Goal: Transaction & Acquisition: Purchase product/service

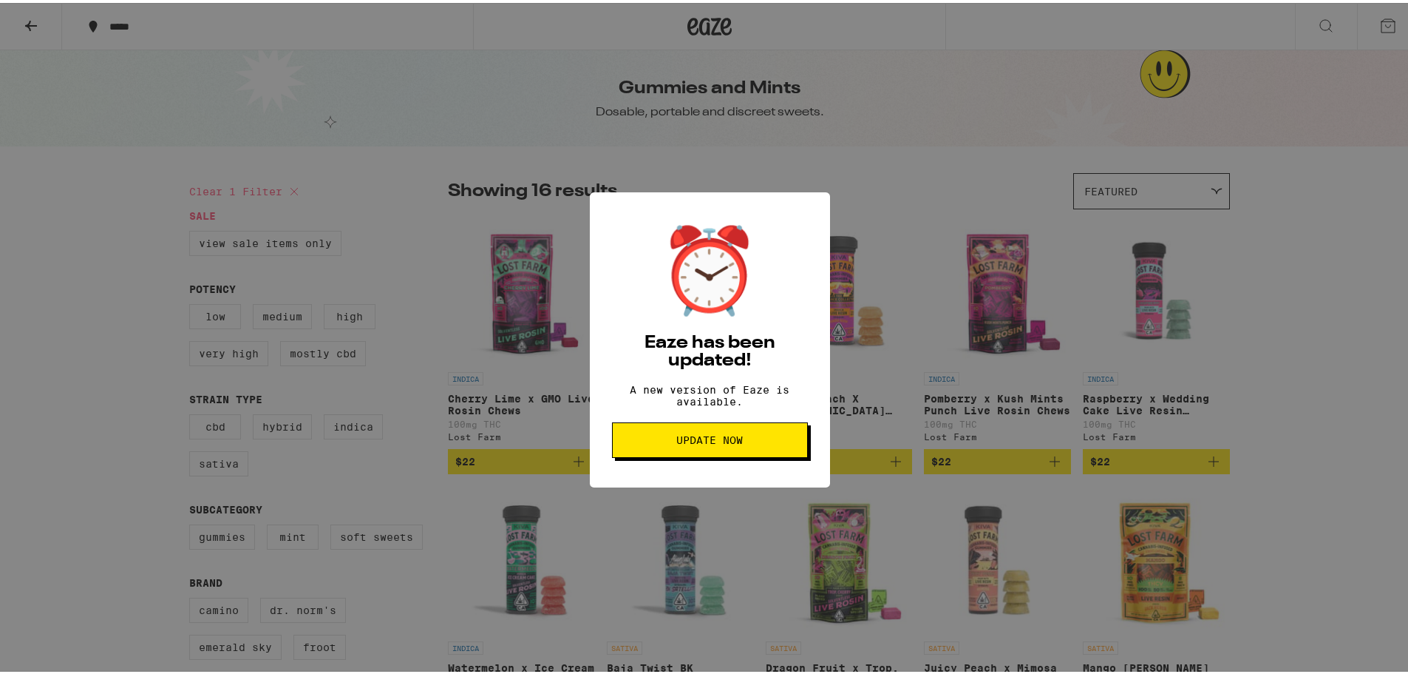
click at [727, 442] on span "Update Now" at bounding box center [709, 437] width 67 height 10
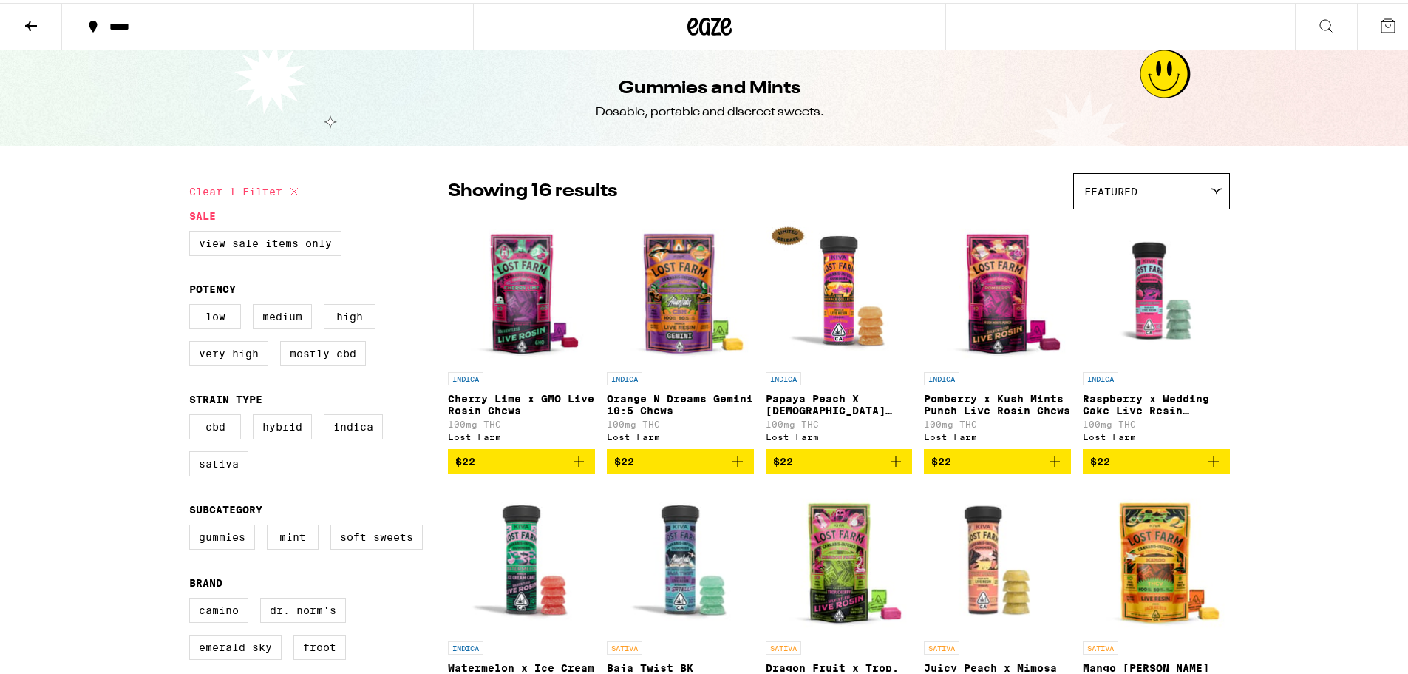
click at [40, 25] on button at bounding box center [31, 24] width 62 height 47
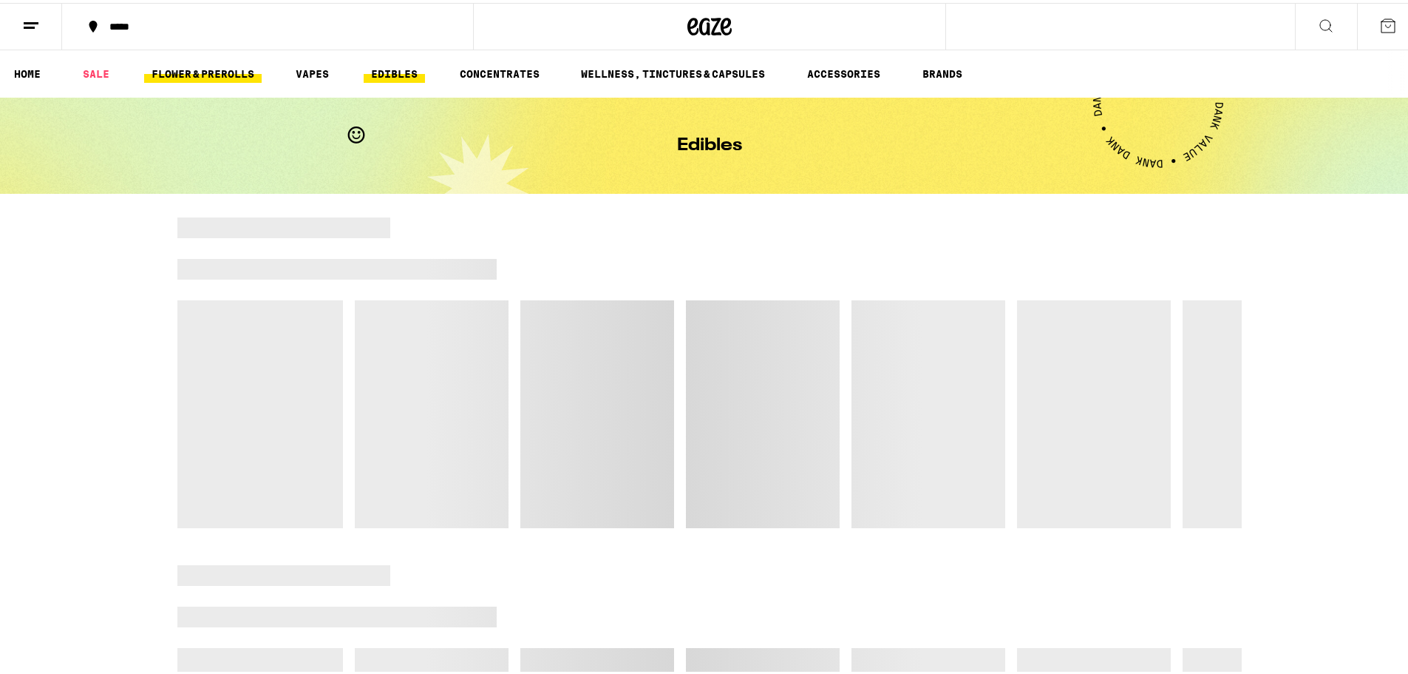
click at [239, 74] on link "FLOWER & PREROLLS" at bounding box center [203, 71] width 118 height 18
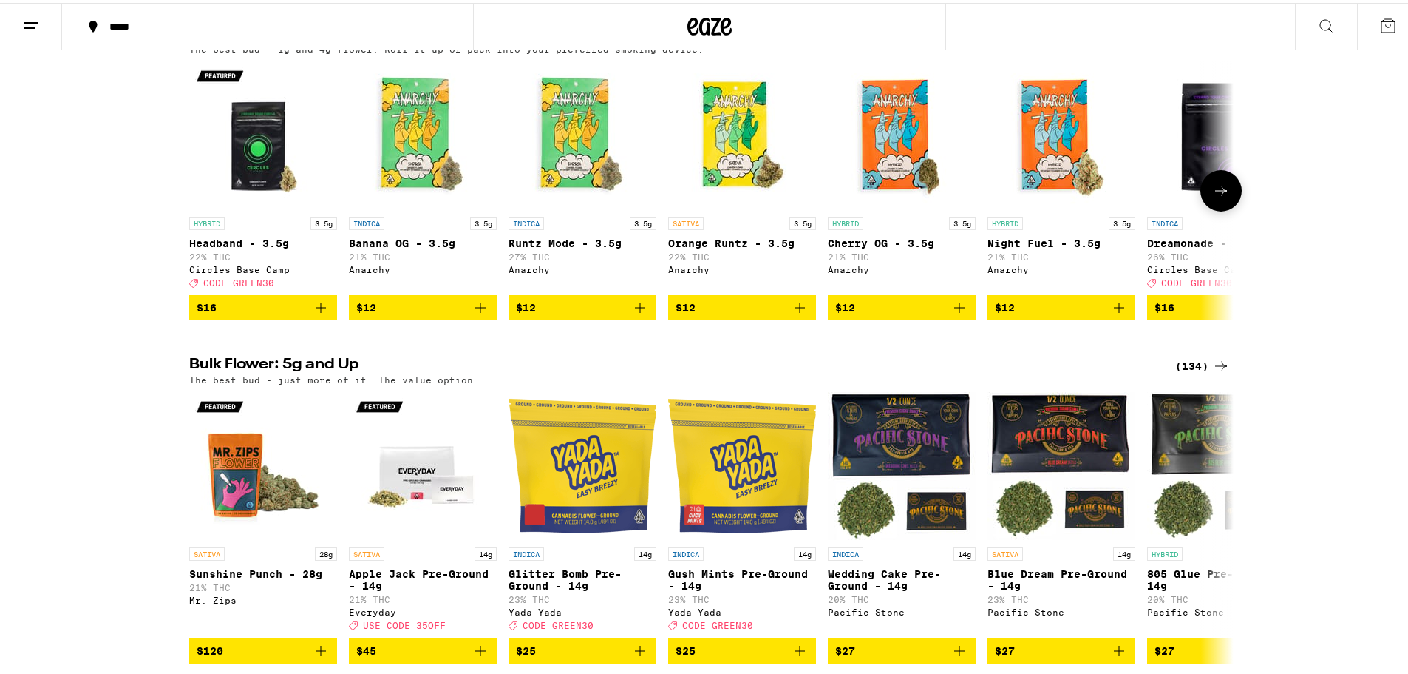
scroll to position [197, 0]
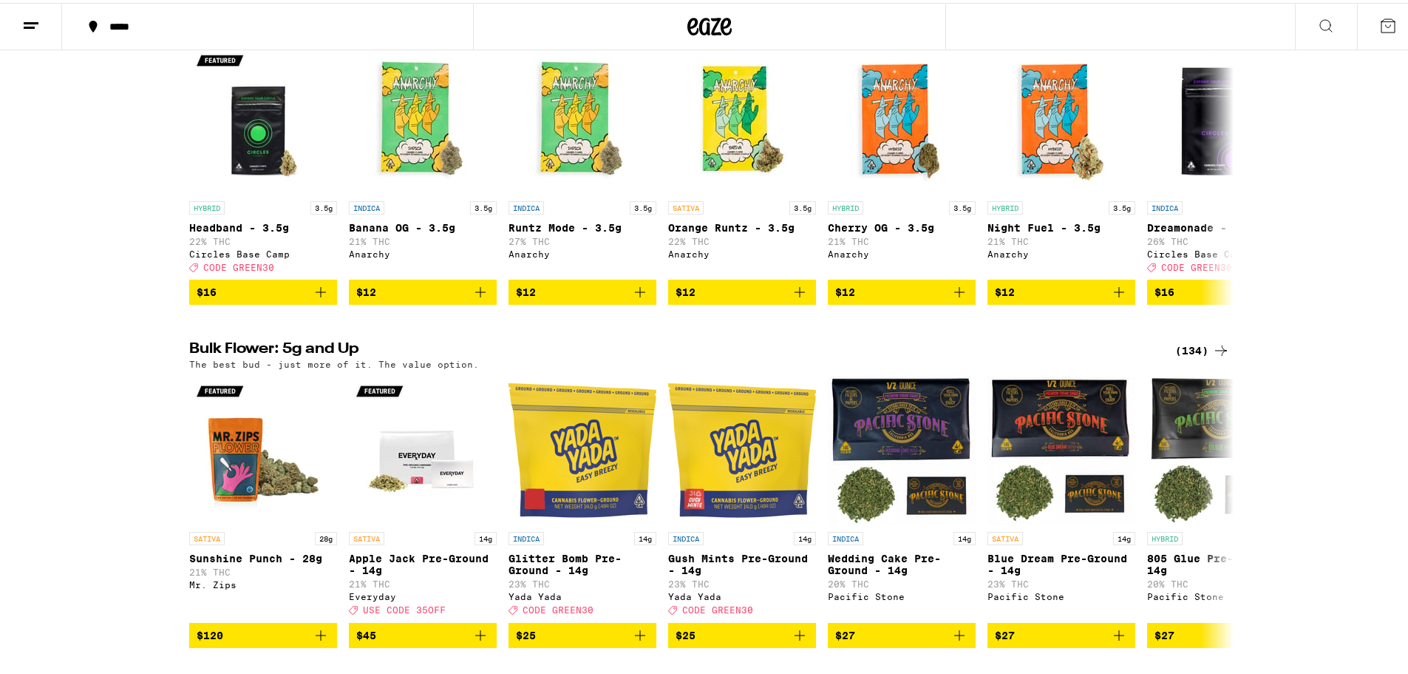
click at [1194, 356] on div "(134)" at bounding box center [1203, 348] width 55 height 18
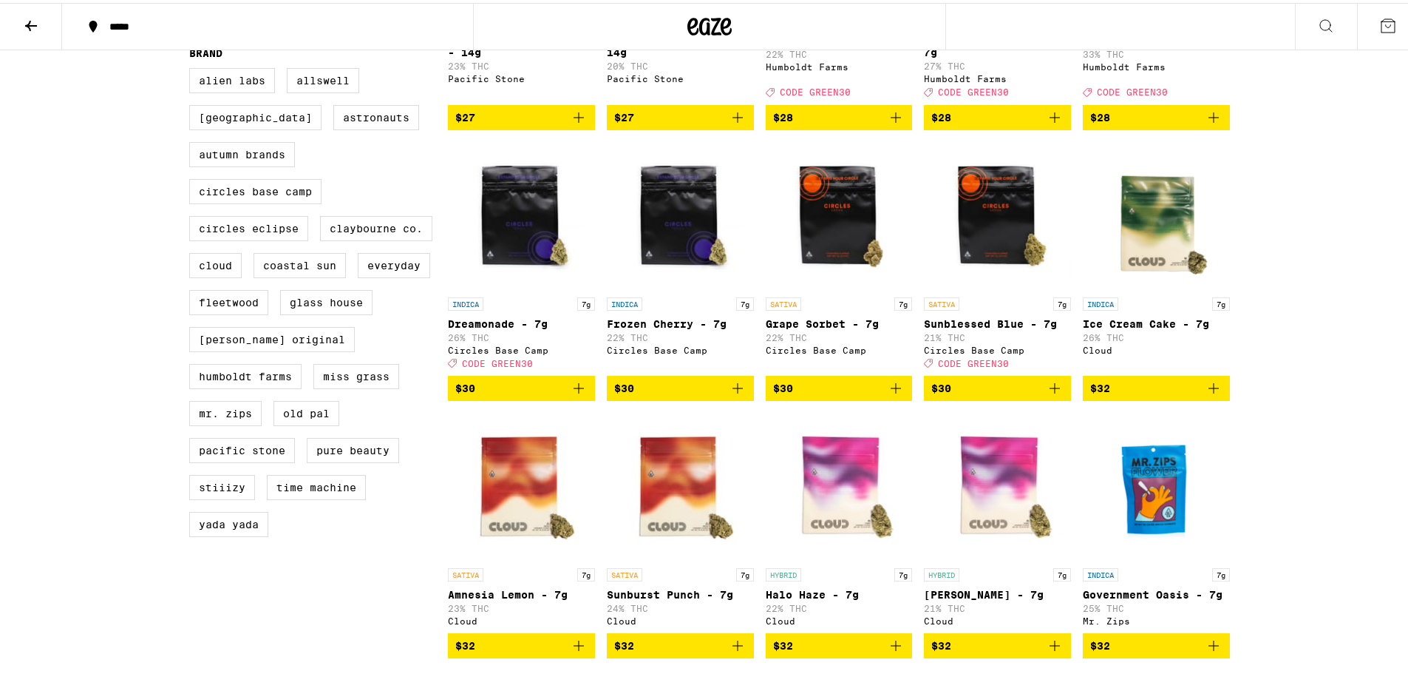
scroll to position [789, 0]
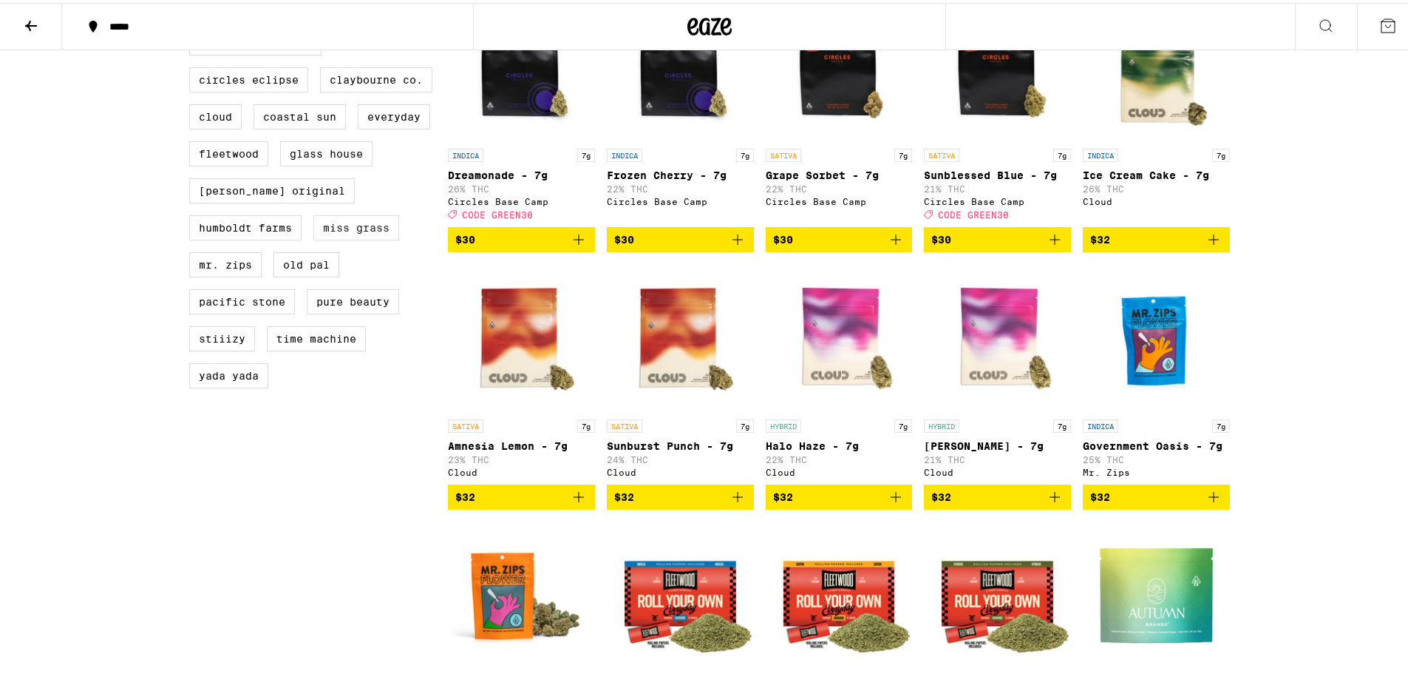
click at [333, 237] on label "Miss Grass" at bounding box center [356, 224] width 86 height 25
checkbox input "true"
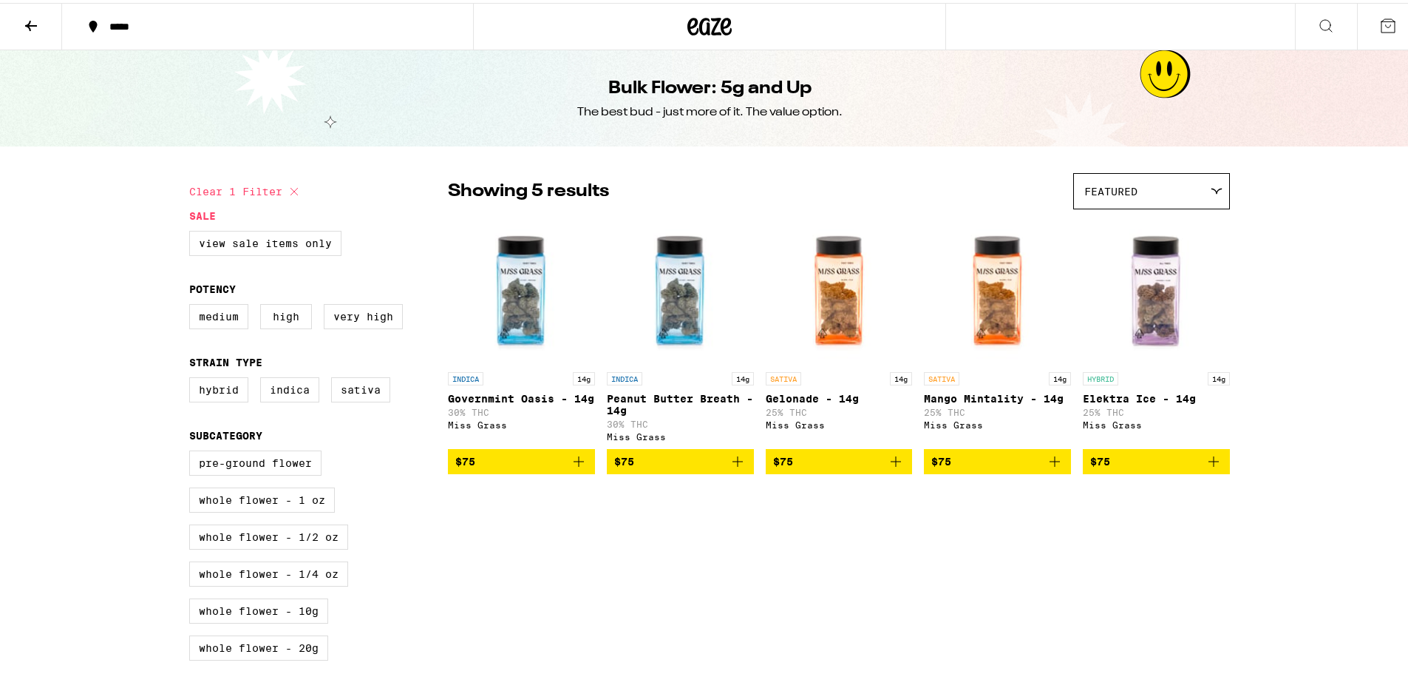
click at [37, 25] on icon at bounding box center [31, 23] width 18 height 18
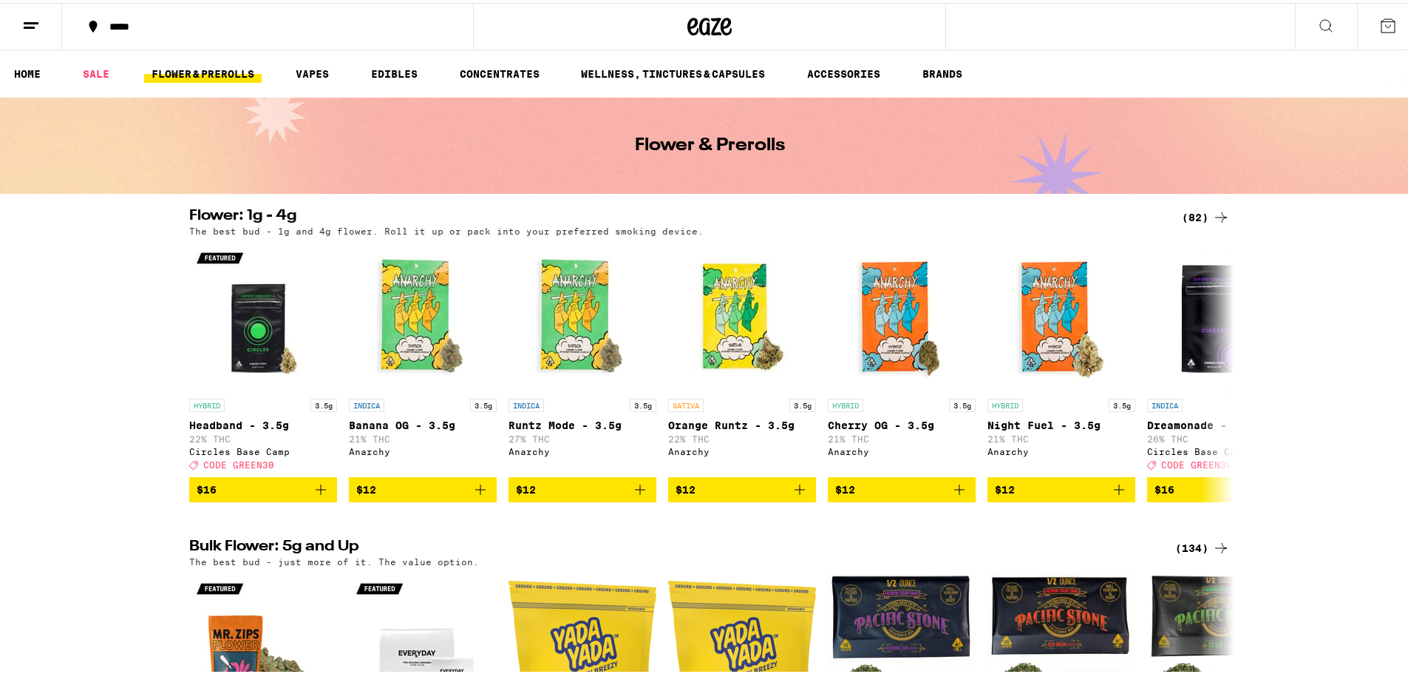
click at [1193, 213] on div "(82)" at bounding box center [1206, 215] width 48 height 18
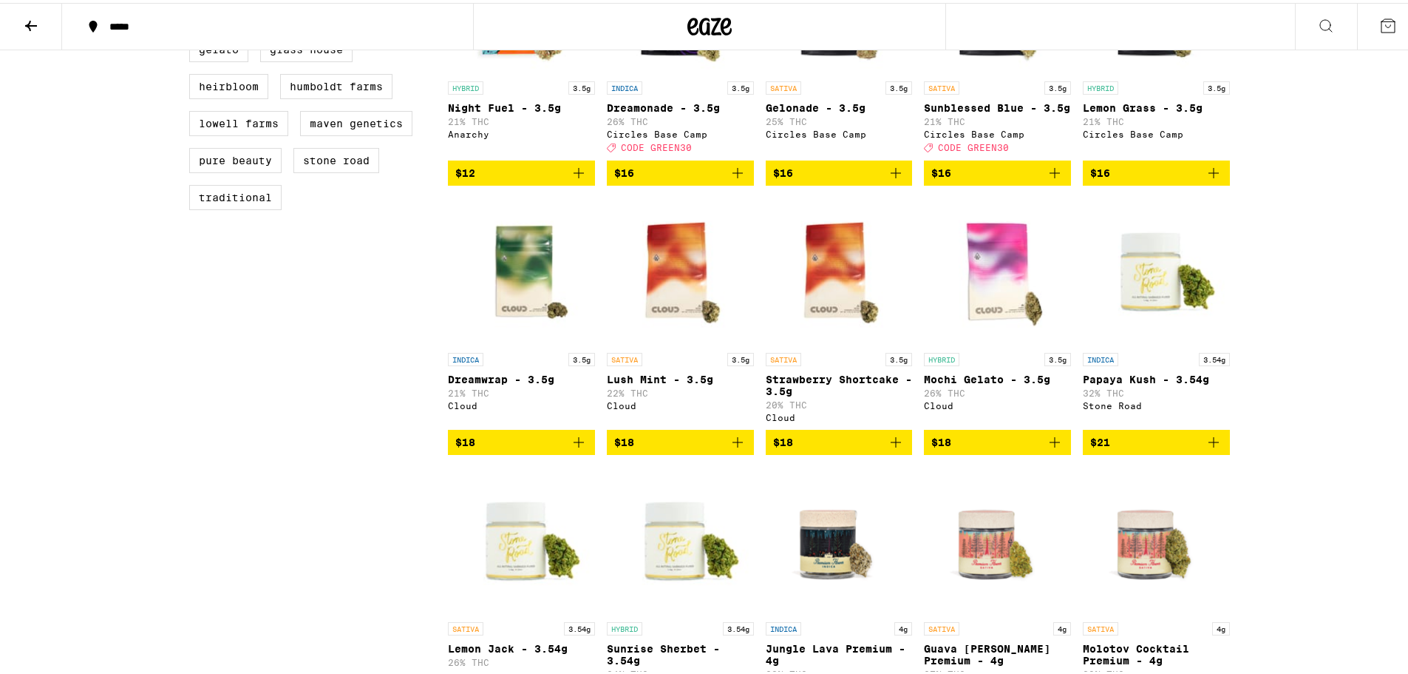
scroll to position [394, 0]
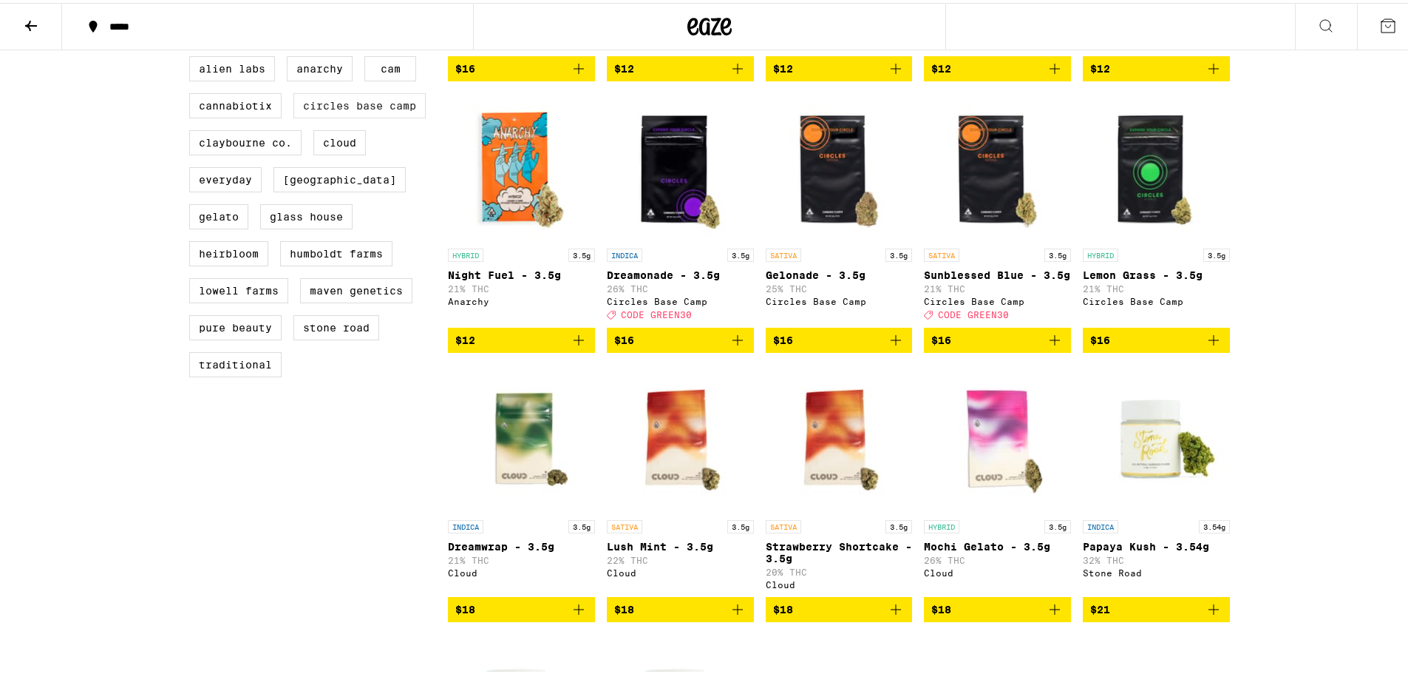
click at [350, 109] on label "Circles Base Camp" at bounding box center [360, 102] width 132 height 25
click at [193, 56] on input "Circles Base Camp" at bounding box center [192, 55] width 1 height 1
checkbox input "true"
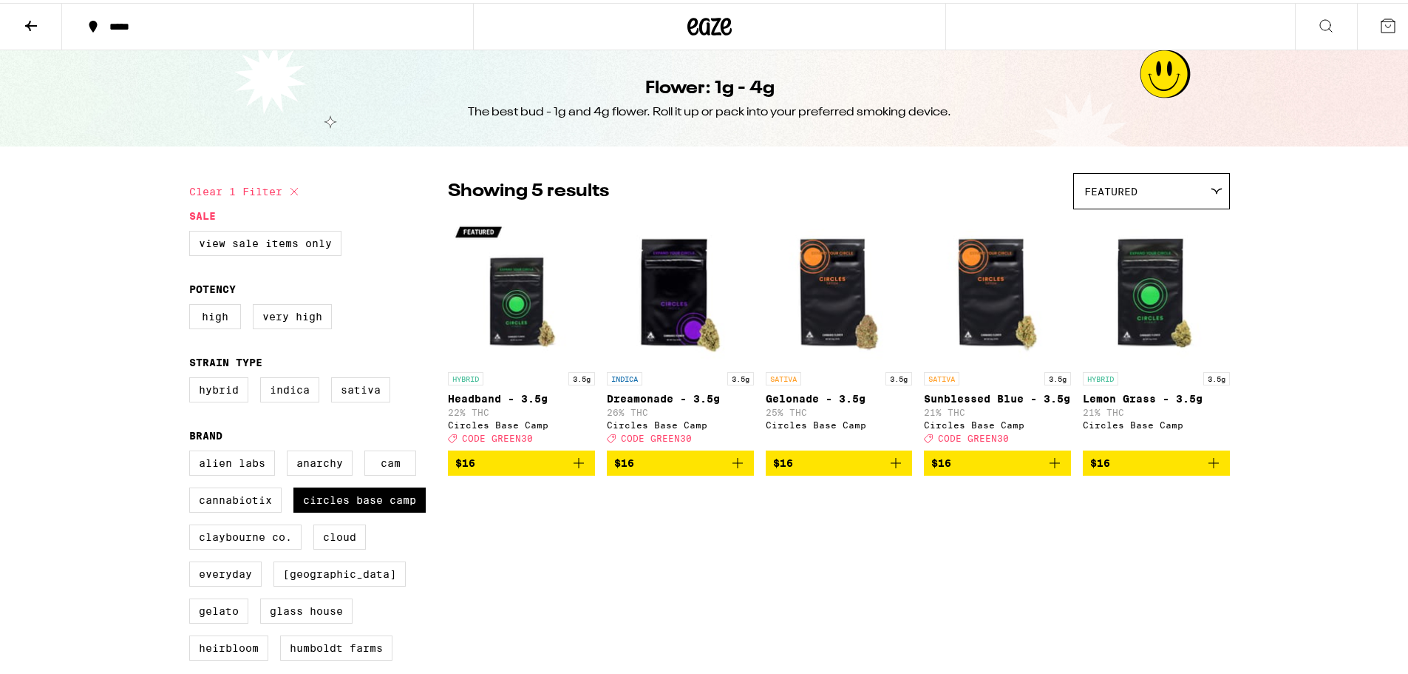
click at [36, 19] on icon at bounding box center [31, 23] width 18 height 18
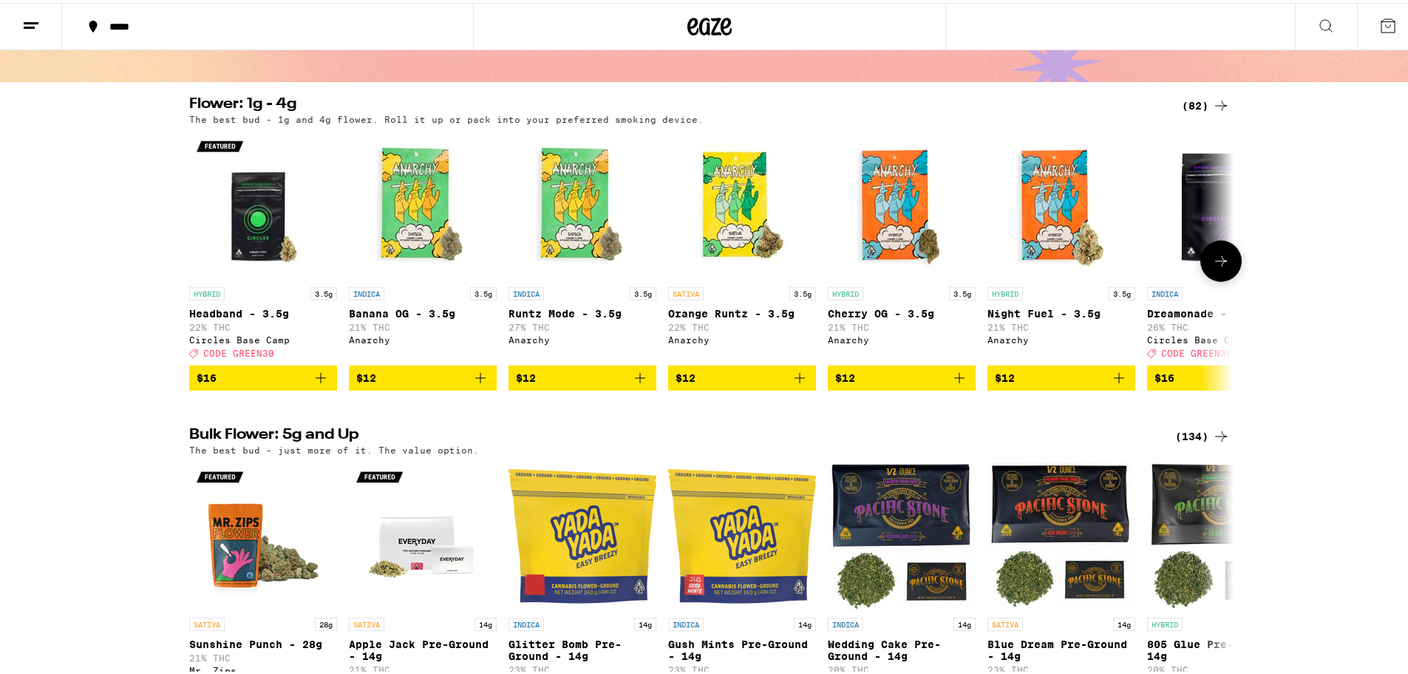
scroll to position [197, 0]
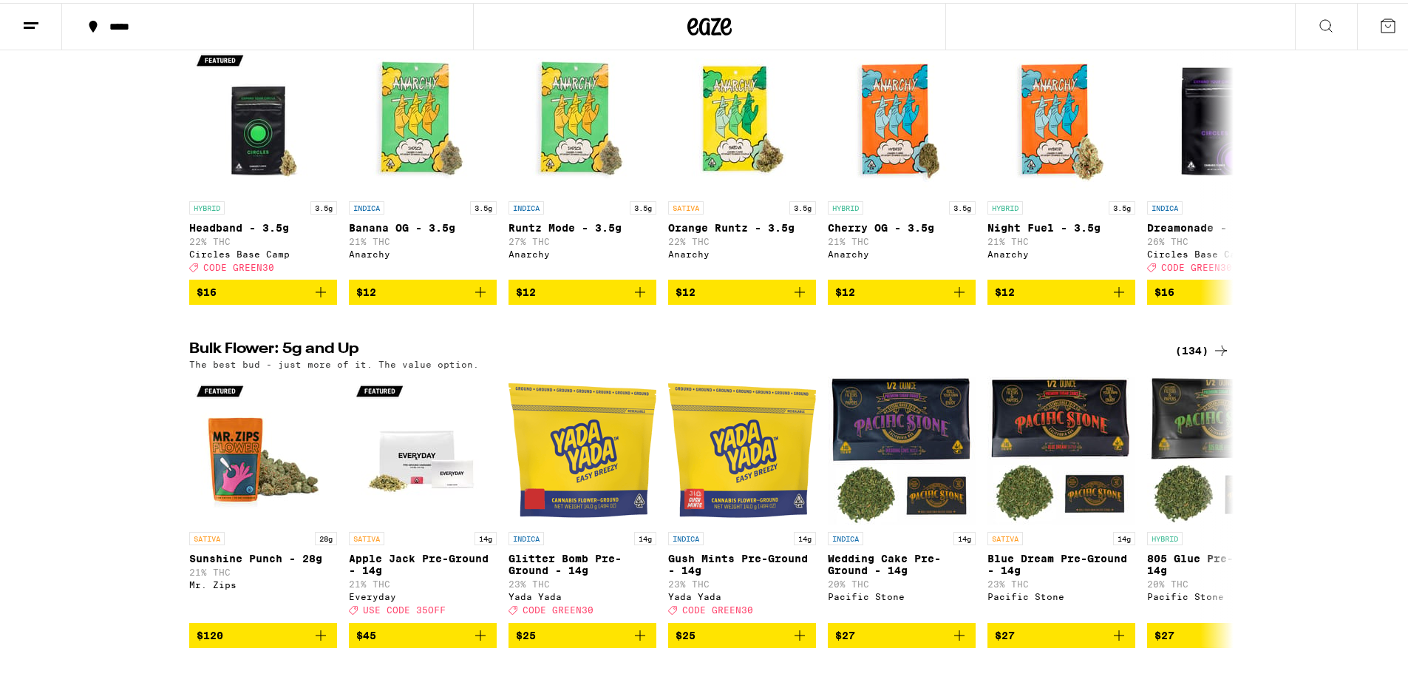
click at [1197, 356] on div "(134)" at bounding box center [1203, 348] width 55 height 18
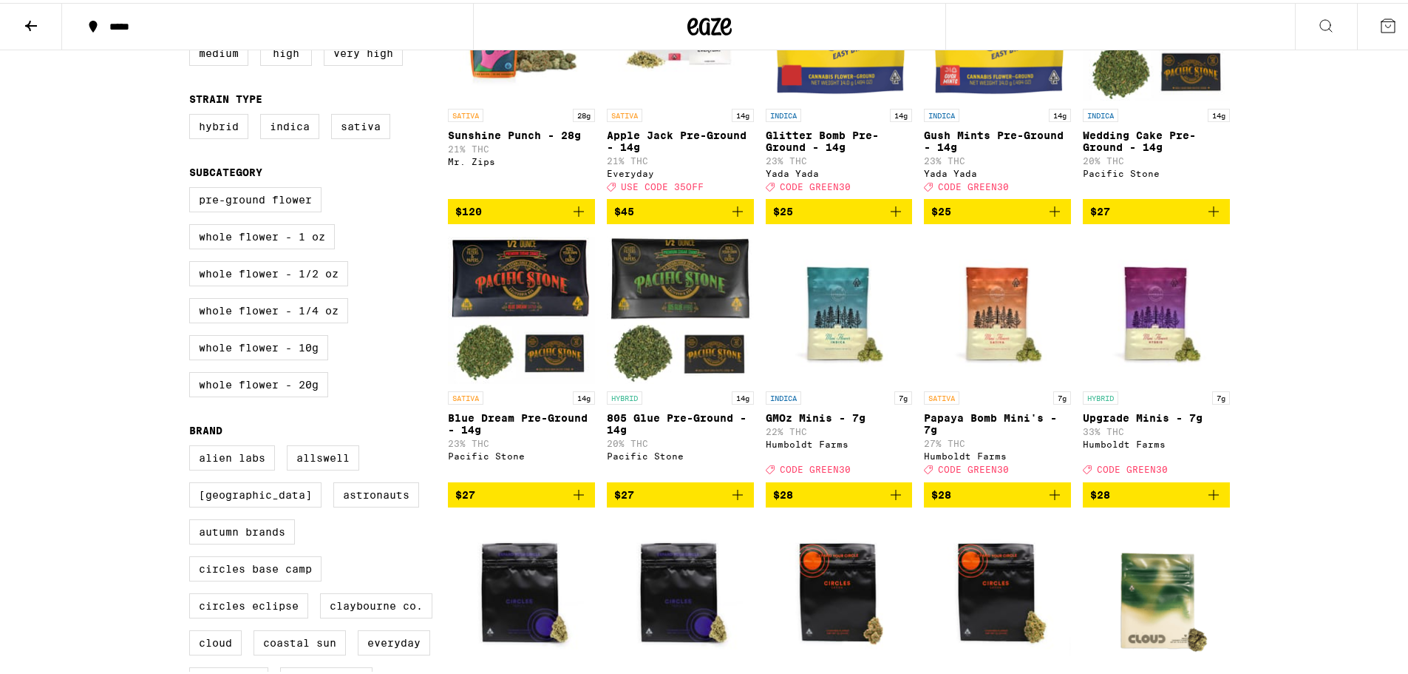
scroll to position [591, 0]
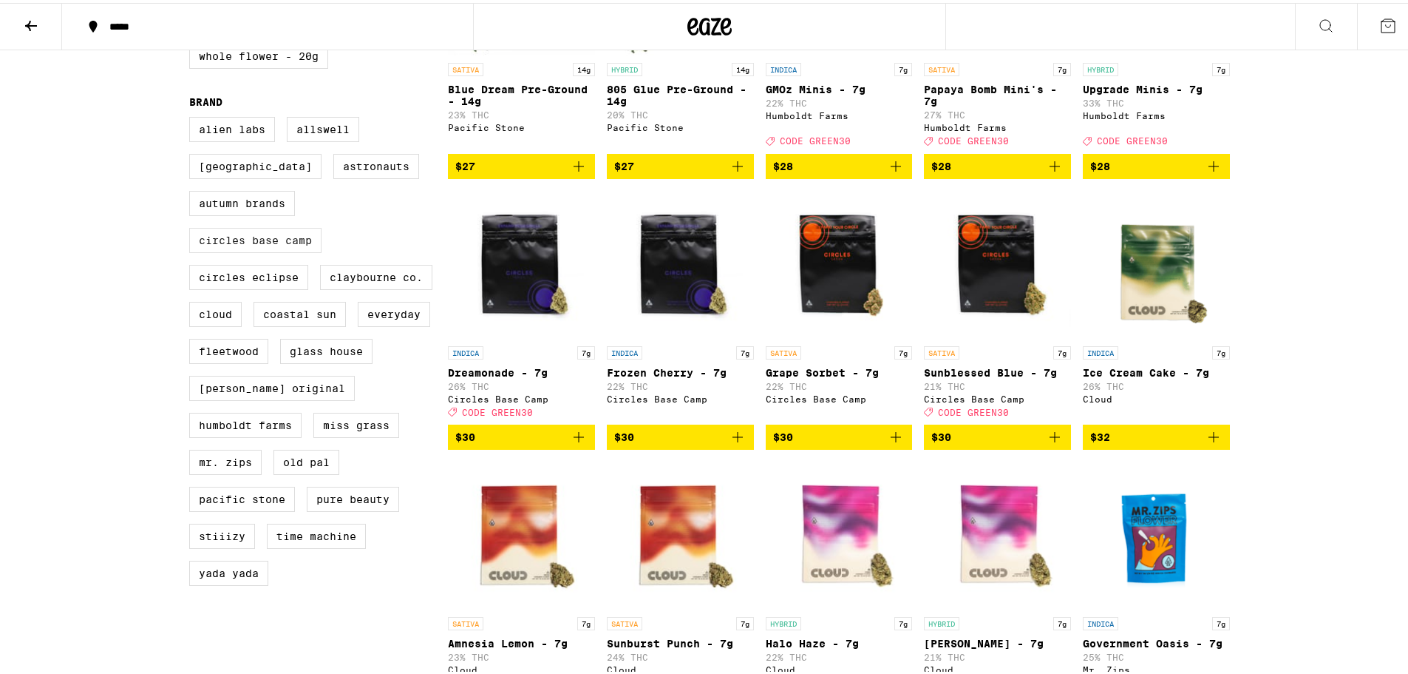
click at [246, 250] on label "Circles Base Camp" at bounding box center [255, 237] width 132 height 25
click at [193, 117] on input "Circles Base Camp" at bounding box center [192, 116] width 1 height 1
checkbox input "true"
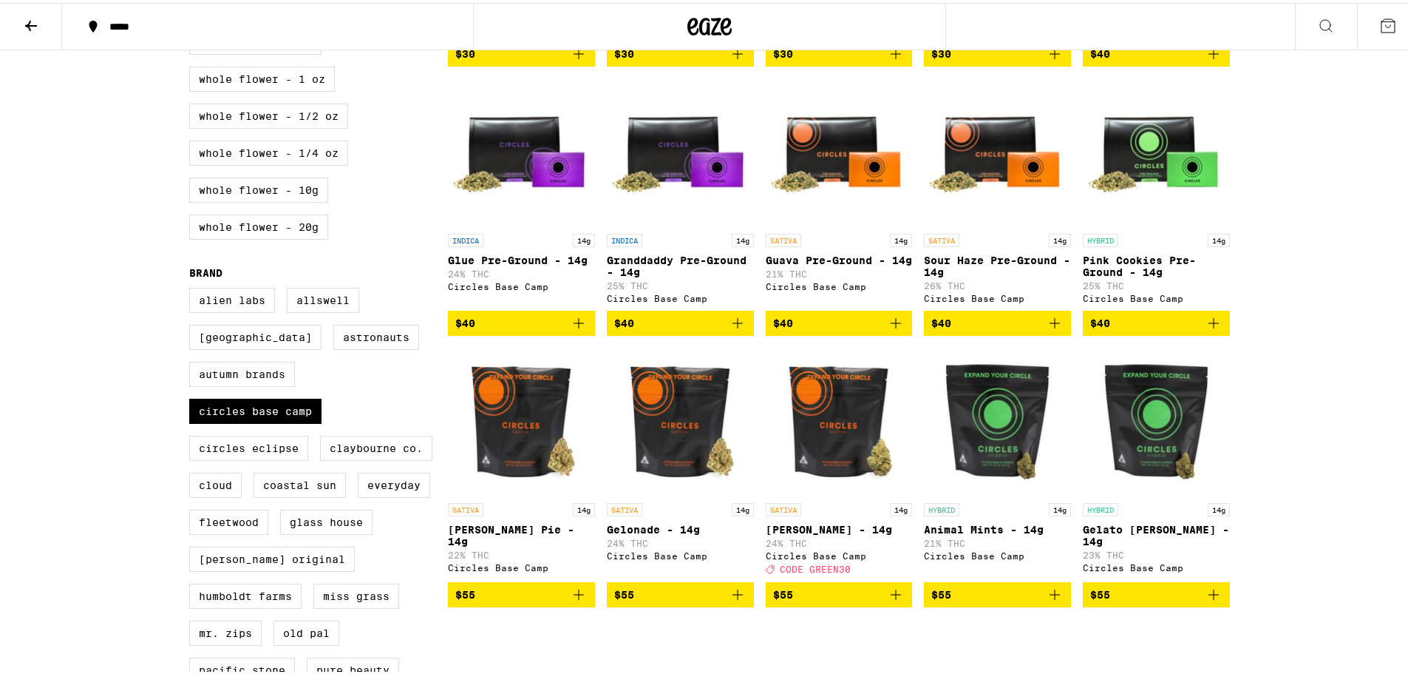
scroll to position [394, 0]
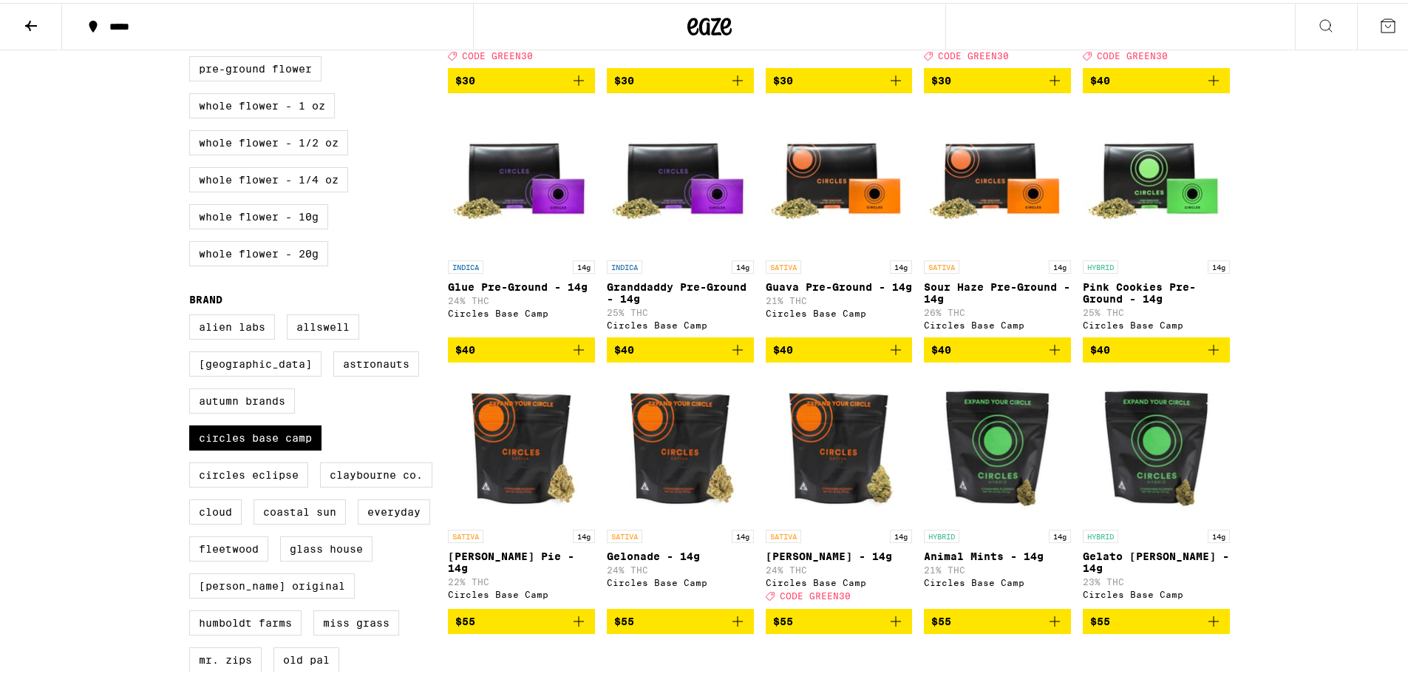
click at [24, 26] on icon at bounding box center [31, 23] width 18 height 18
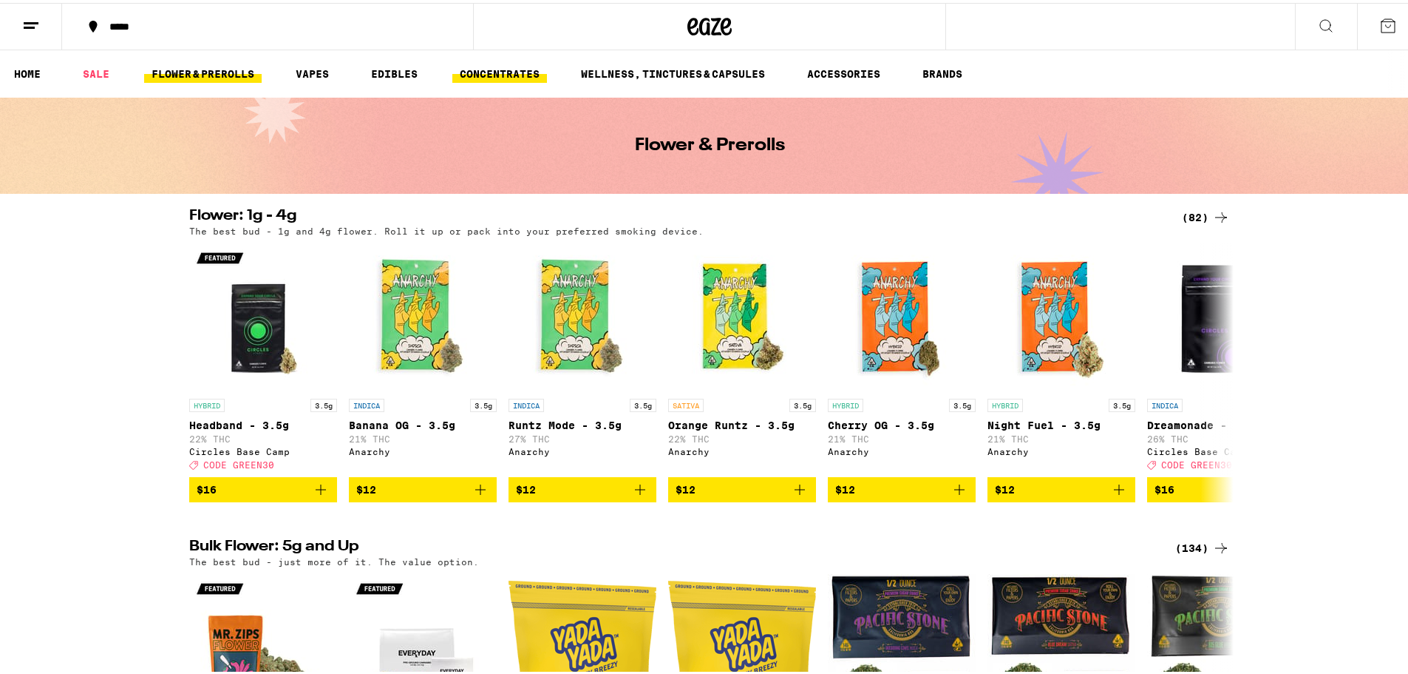
click at [478, 67] on link "CONCENTRATES" at bounding box center [499, 71] width 95 height 18
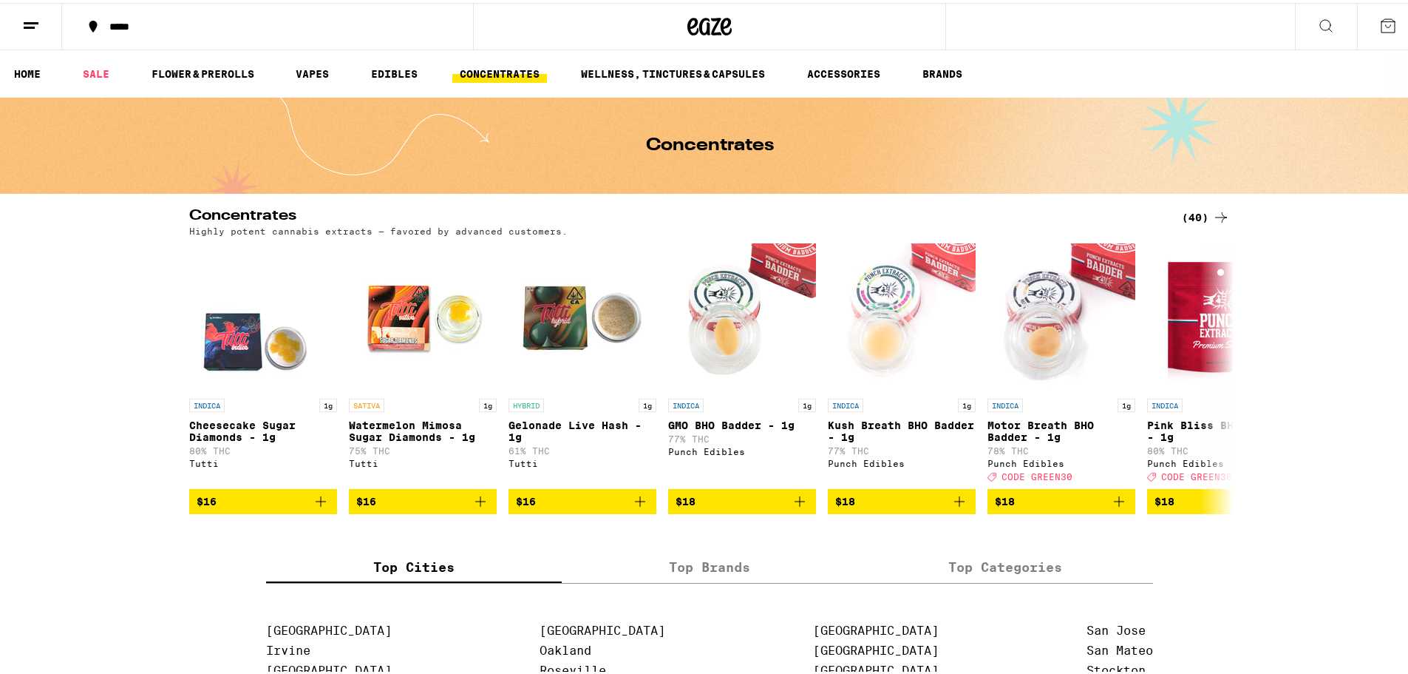
click at [1194, 216] on div "(40)" at bounding box center [1206, 215] width 48 height 18
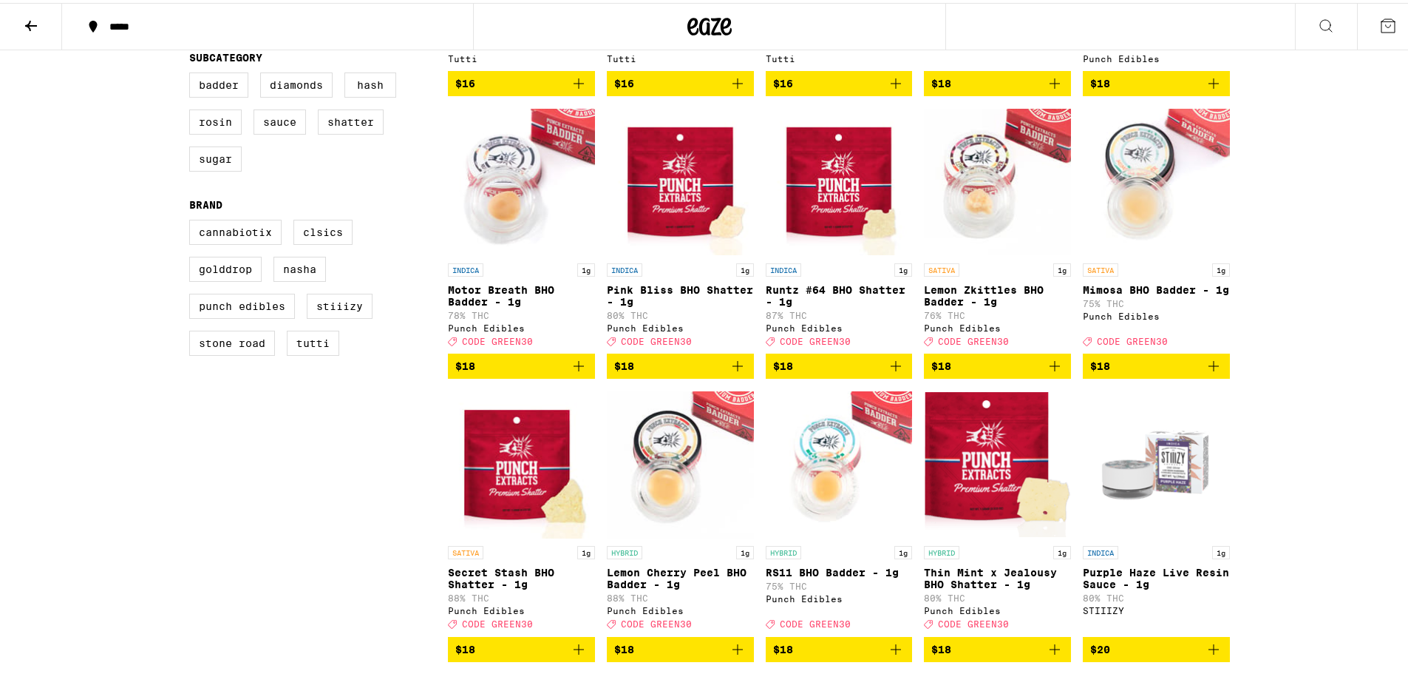
scroll to position [395, 0]
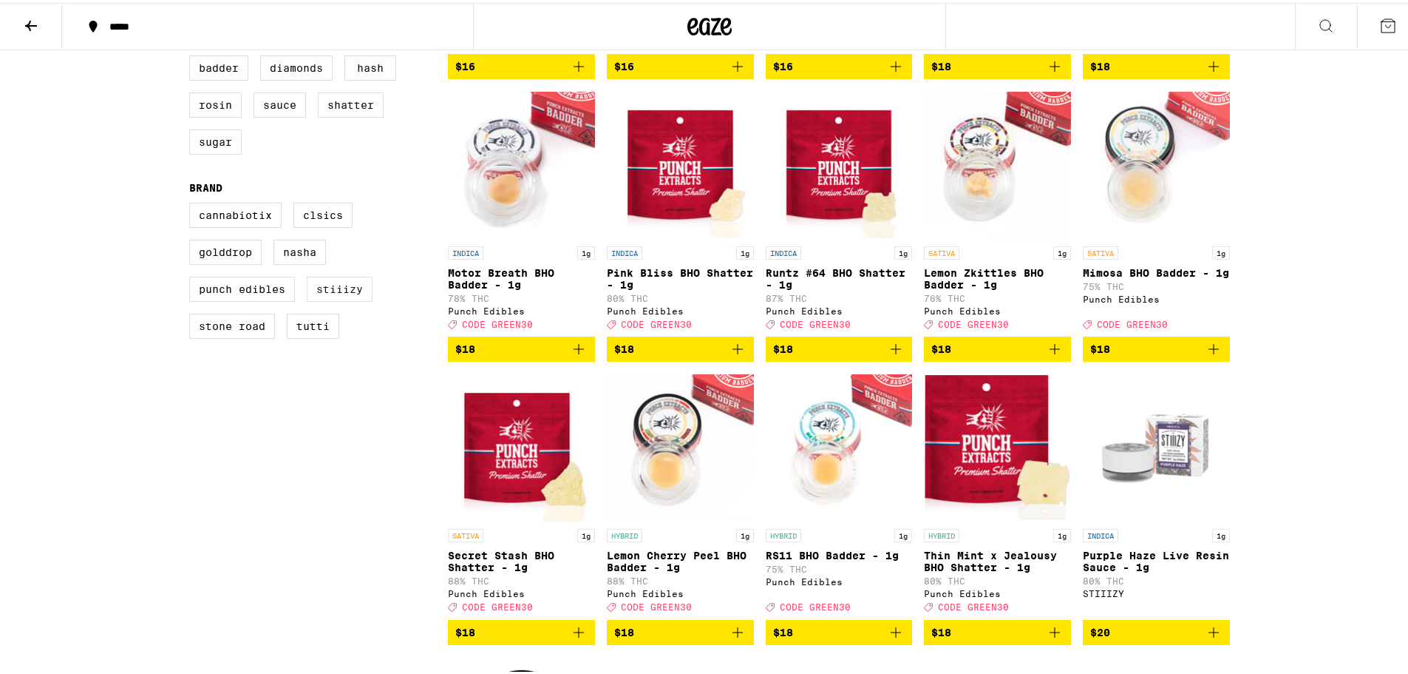
click at [331, 299] on label "STIIIZY" at bounding box center [340, 286] width 66 height 25
click at [193, 203] on input "STIIIZY" at bounding box center [192, 202] width 1 height 1
checkbox input "true"
